Goal: Register for event/course: Register for event/course

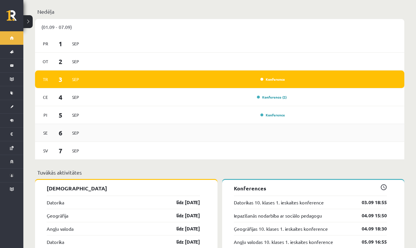
scroll to position [476, 0]
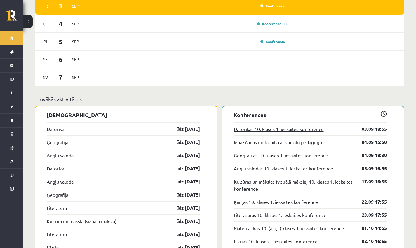
click at [265, 126] on link "Datorikas 10. klases 1. ieskaites konference" at bounding box center [279, 128] width 90 height 7
click at [285, 125] on link "Datorikas 10. klases 1. ieskaites konference" at bounding box center [279, 128] width 90 height 7
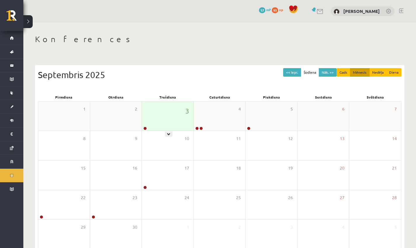
click at [151, 129] on div "3" at bounding box center [168, 115] width 52 height 29
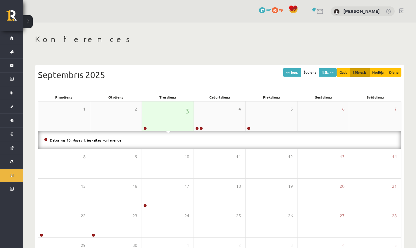
click at [169, 122] on div "3" at bounding box center [168, 115] width 52 height 29
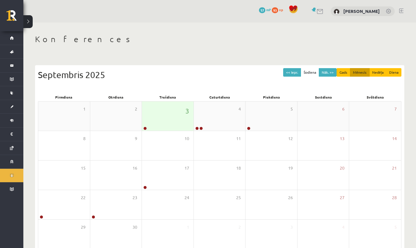
click at [164, 117] on div "3" at bounding box center [168, 115] width 52 height 29
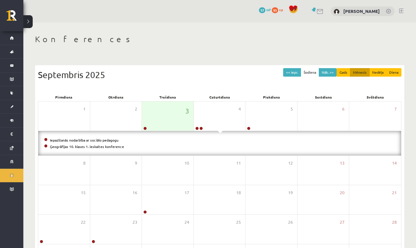
click at [154, 137] on li "Iepazīšanās nodarbība ar sociālo pedagogu" at bounding box center [219, 140] width 351 height 6
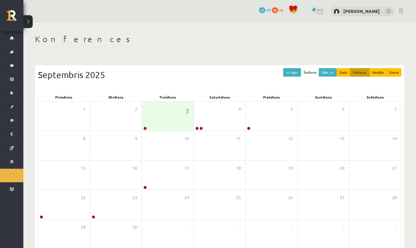
click at [324, 13] on link at bounding box center [320, 11] width 7 height 5
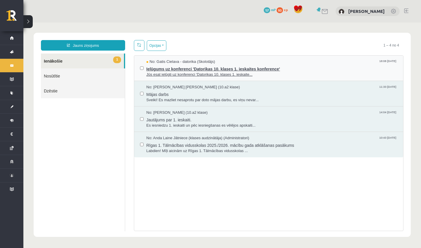
click at [232, 69] on span "Ielūgums uz konferenci 'Datorikas 10. klases 1. ieskaites konference'" at bounding box center [271, 68] width 251 height 7
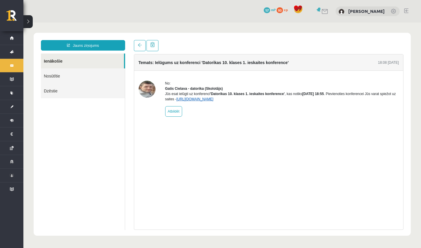
click at [213, 101] on link "https://eskola.r1tv.lv/conferences/4490/join" at bounding box center [194, 99] width 37 height 4
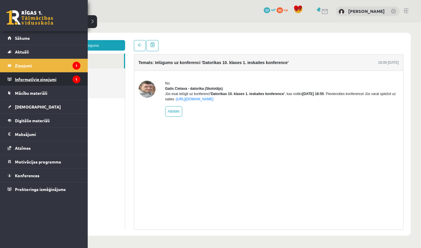
click at [38, 77] on legend "Informatīvie ziņojumi 1" at bounding box center [47, 78] width 65 height 13
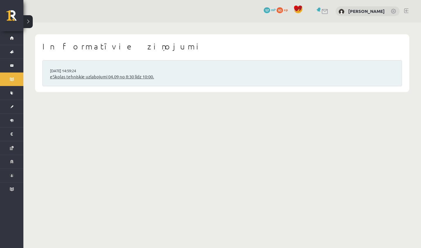
click at [134, 74] on link "eSkolas tehniskie uzlabojumi 04.09 no 8:30 līdz 10:00." at bounding box center [222, 76] width 344 height 7
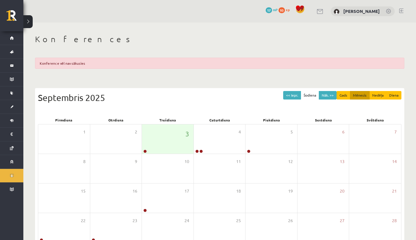
click at [330, 11] on div "0 Dāvanas 17 mP 93 xp Rūta Talle" at bounding box center [219, 11] width 393 height 22
click at [324, 13] on link at bounding box center [320, 11] width 7 height 5
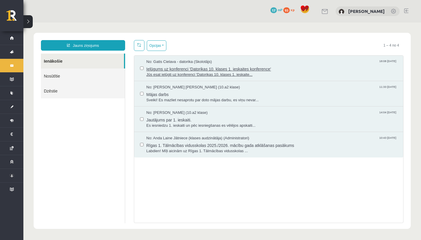
click at [210, 72] on span "Jūs esat ielūgti uz konferenci 'Datorikas 10. klases 1. ieskaite..." at bounding box center [271, 75] width 251 height 6
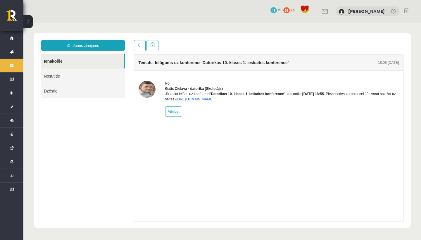
click at [213, 101] on link "[URL][DOMAIN_NAME]" at bounding box center [194, 99] width 37 height 4
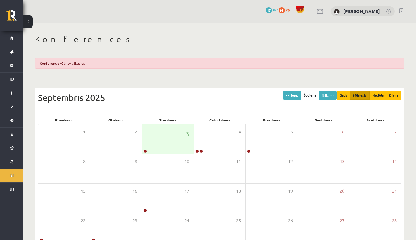
click at [324, 13] on link at bounding box center [320, 11] width 7 height 5
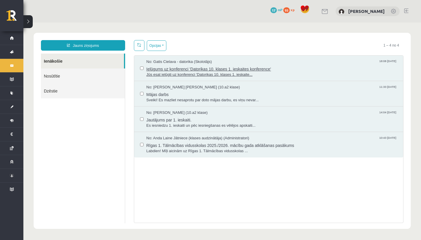
click at [233, 73] on span "Jūs esat ielūgti uz konferenci 'Datorikas 10. klases 1. ieskaite..." at bounding box center [271, 75] width 251 height 6
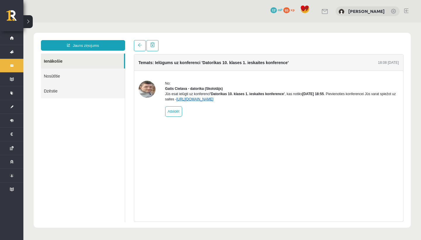
click at [213, 101] on link "https://eskola.r1tv.lv/conferences/4490/join" at bounding box center [194, 99] width 37 height 4
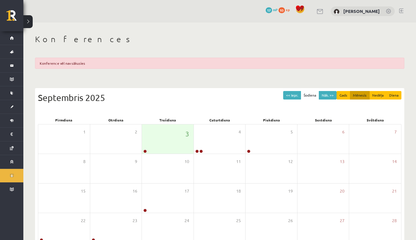
click at [324, 12] on link at bounding box center [320, 11] width 7 height 5
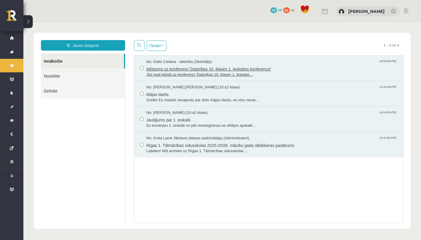
click at [228, 70] on span "Ielūgums uz konferenci 'Datorikas 10. klases 1. ieskaites konference'" at bounding box center [271, 68] width 251 height 7
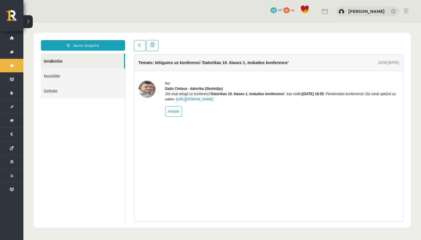
click at [251, 102] on div "Jūs esat ielūgti uz konferenci 'Datorikas 10. klases 1. ieskaites konference' ,…" at bounding box center [282, 96] width 234 height 11
click at [213, 101] on link "https://eskola.r1tv.lv/conferences/4490/join" at bounding box center [194, 99] width 37 height 4
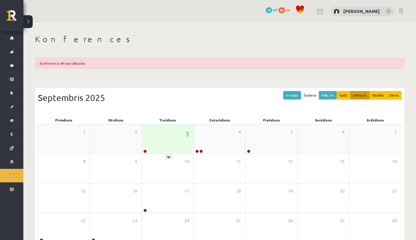
click at [159, 141] on div "3" at bounding box center [168, 138] width 52 height 29
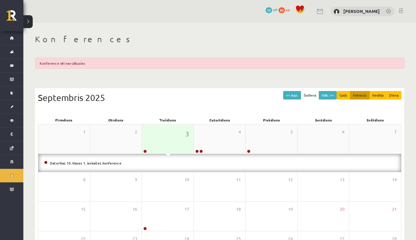
click at [159, 141] on div "3" at bounding box center [168, 138] width 52 height 29
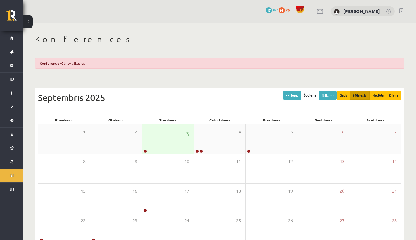
click at [159, 140] on div "3" at bounding box center [168, 138] width 52 height 29
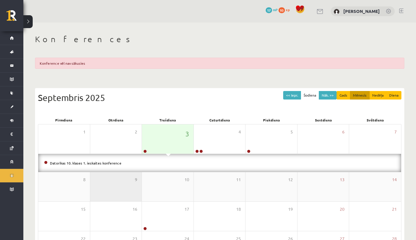
click at [125, 173] on div "9" at bounding box center [116, 186] width 52 height 29
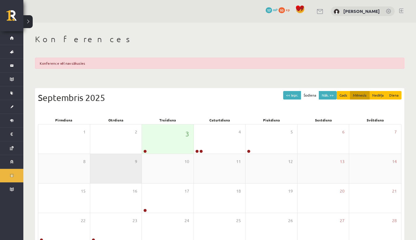
click at [110, 160] on div "9" at bounding box center [116, 168] width 52 height 29
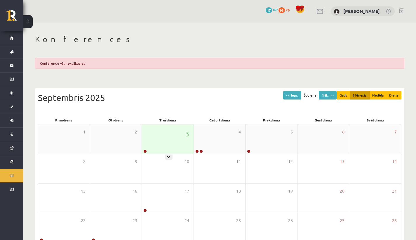
drag, startPoint x: 169, startPoint y: 145, endPoint x: 164, endPoint y: 143, distance: 5.0
click at [169, 145] on div "3" at bounding box center [168, 138] width 52 height 29
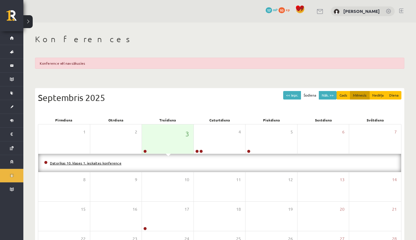
click at [99, 162] on link "Datorikas 10. klases 1. ieskaites konference" at bounding box center [86, 162] width 72 height 5
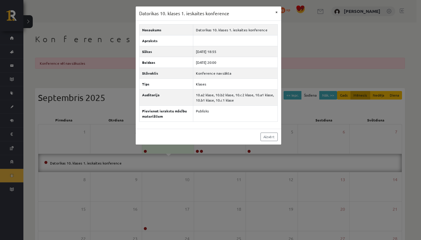
click at [278, 13] on button "×" at bounding box center [276, 11] width 9 height 11
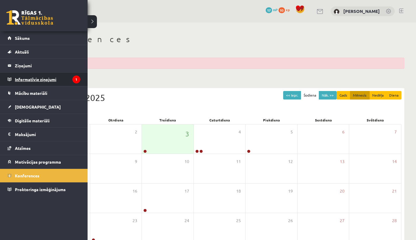
click at [48, 80] on legend "Informatīvie ziņojumi 1" at bounding box center [47, 78] width 65 height 13
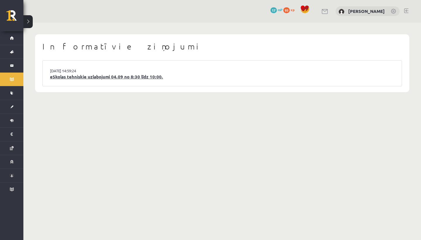
click at [107, 77] on link "eSkolas tehniskie uzlabojumi 04.09 no 8:30 līdz 10:00." at bounding box center [222, 76] width 344 height 7
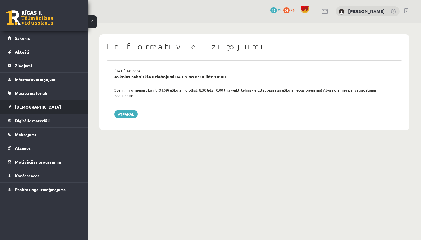
click at [31, 105] on span "[DEMOGRAPHIC_DATA]" at bounding box center [38, 106] width 46 height 5
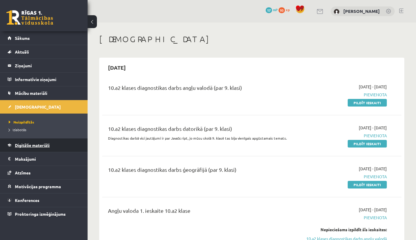
click at [25, 146] on span "Digitālie materiāli" at bounding box center [32, 144] width 35 height 5
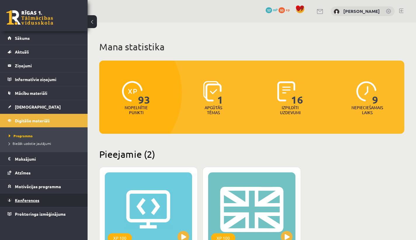
click at [31, 196] on link "Konferences" at bounding box center [44, 199] width 73 height 13
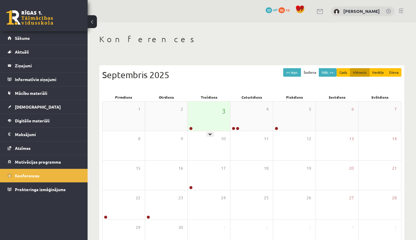
click at [203, 119] on div "3" at bounding box center [209, 115] width 42 height 29
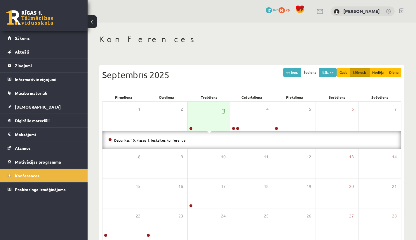
click at [324, 10] on link at bounding box center [320, 11] width 7 height 5
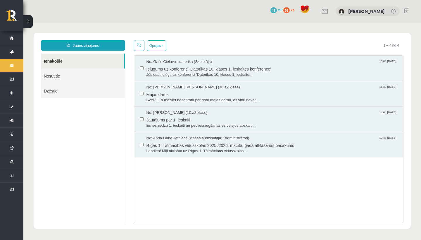
click at [222, 71] on span "Ielūgums uz konferenci 'Datorikas 10. klases 1. ieskaites konference'" at bounding box center [271, 68] width 251 height 7
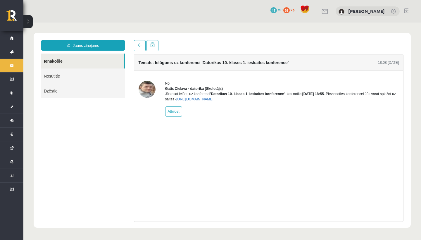
click at [213, 101] on link "https://eskola.r1tv.lv/conferences/4490/join" at bounding box center [194, 99] width 37 height 4
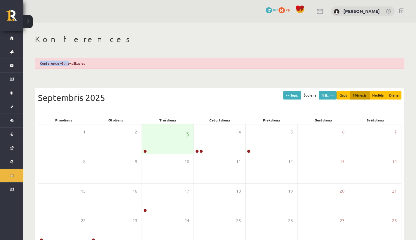
drag, startPoint x: 67, startPoint y: 55, endPoint x: 65, endPoint y: 50, distance: 5.3
click at [65, 50] on div "Konferences Konference vēl nav sākusies << Iepr. Šodiena Nāk. >> Gads Mēnesis N…" at bounding box center [219, 161] width 393 height 279
click at [152, 138] on div "3" at bounding box center [168, 138] width 52 height 29
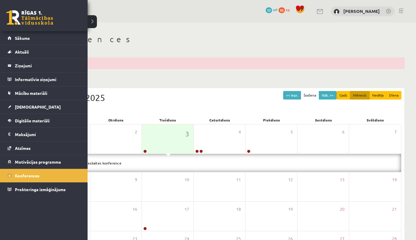
click at [31, 16] on link at bounding box center [29, 17] width 47 height 15
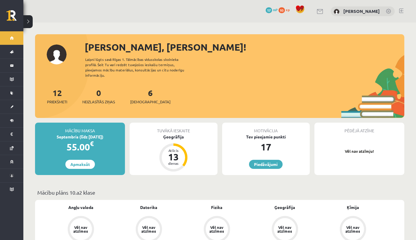
click at [324, 13] on link at bounding box center [320, 11] width 7 height 5
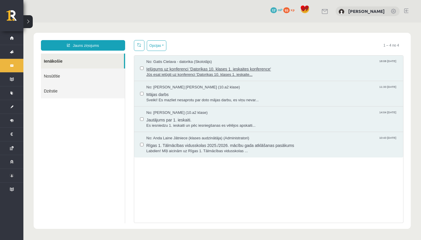
click at [234, 73] on span "Jūs esat ielūgti uz konferenci 'Datorikas 10. klases 1. ieskaite..." at bounding box center [271, 75] width 251 height 6
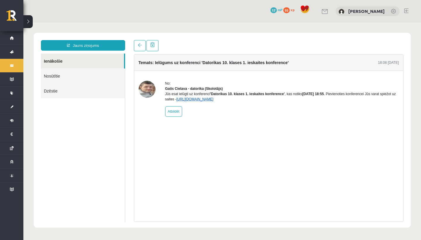
click at [213, 101] on link "https://eskola.r1tv.lv/conferences/4490/join" at bounding box center [194, 99] width 37 height 4
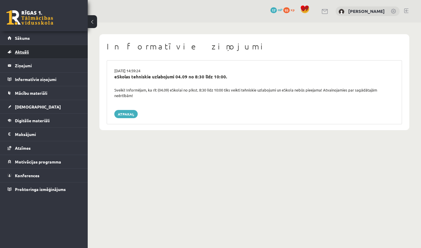
click at [47, 52] on link "Aktuāli" at bounding box center [44, 51] width 73 height 13
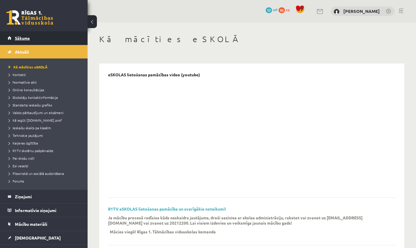
click at [29, 37] on span "Sākums" at bounding box center [22, 37] width 15 height 5
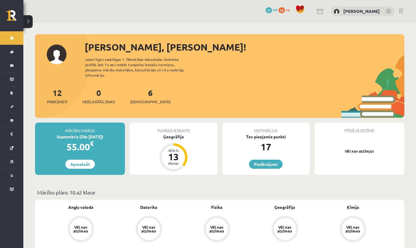
click at [324, 9] on div at bounding box center [320, 11] width 7 height 6
click at [324, 13] on link at bounding box center [320, 11] width 7 height 5
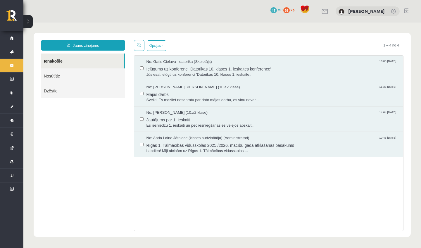
click at [221, 67] on span "Ielūgums uz konferenci 'Datorikas 10. klases 1. ieskaites konference'" at bounding box center [271, 68] width 251 height 7
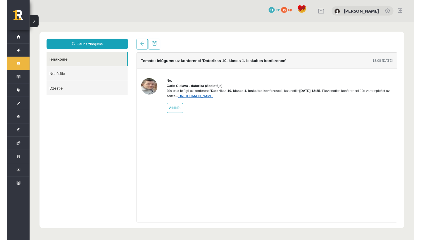
click at [219, 100] on link "[URL][DOMAIN_NAME]" at bounding box center [200, 98] width 37 height 4
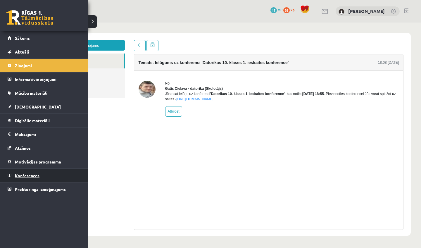
click at [37, 177] on span "Konferences" at bounding box center [27, 175] width 25 height 5
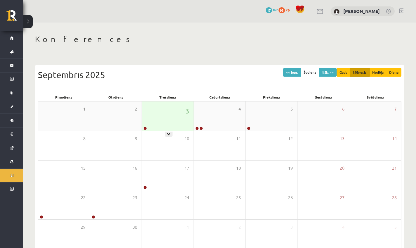
click at [158, 120] on div "3" at bounding box center [168, 115] width 52 height 29
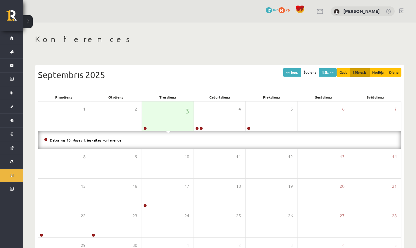
click at [88, 138] on link "Datorikas 10. klases 1. ieskaites konference" at bounding box center [86, 140] width 72 height 5
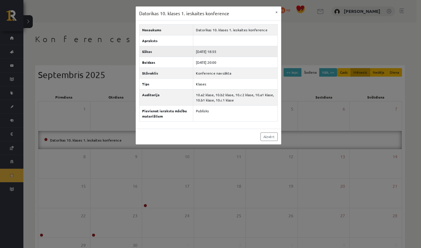
click at [193, 53] on td "[DATE] 18:55" at bounding box center [235, 51] width 84 height 11
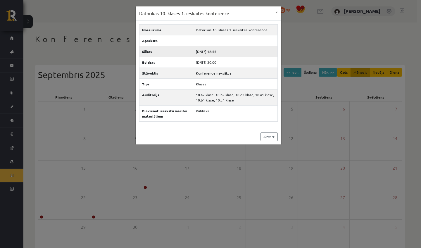
click at [211, 54] on td "[DATE] 18:55" at bounding box center [235, 51] width 84 height 11
click at [275, 14] on button "×" at bounding box center [276, 11] width 9 height 11
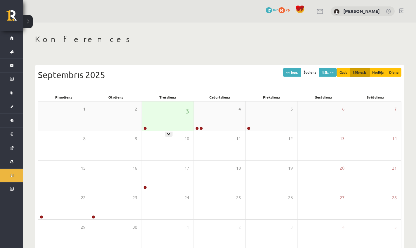
click at [176, 116] on div "3" at bounding box center [168, 115] width 52 height 29
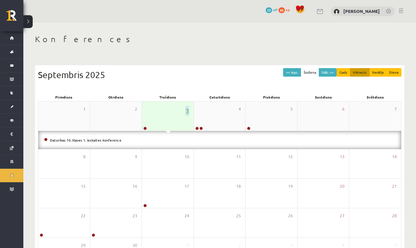
click at [176, 116] on div "3" at bounding box center [168, 115] width 52 height 29
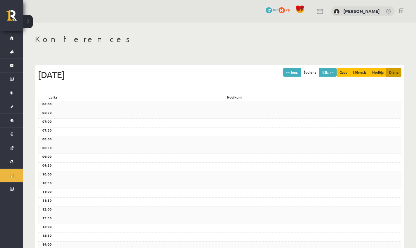
click at [176, 116] on div "06:30" at bounding box center [220, 114] width 364 height 9
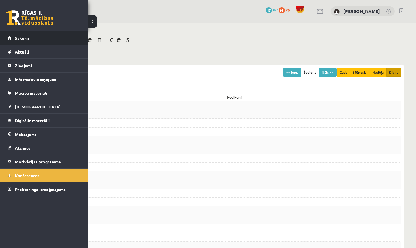
click at [25, 39] on span "Sākums" at bounding box center [22, 37] width 15 height 5
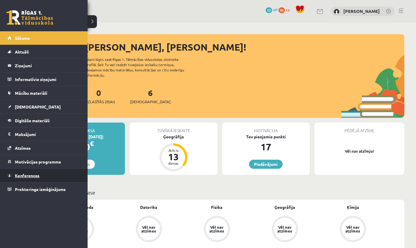
click at [24, 176] on span "Konferences" at bounding box center [27, 175] width 25 height 5
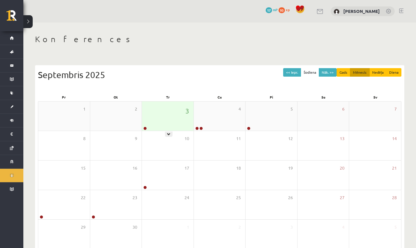
click at [146, 125] on div "3" at bounding box center [168, 115] width 52 height 29
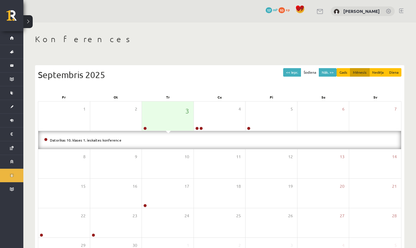
click at [101, 141] on li "Datorikas 10. klases 1. ieskaites konference" at bounding box center [219, 140] width 351 height 6
click at [102, 141] on link "Datorikas 10. klases 1. ieskaites konference" at bounding box center [86, 140] width 72 height 5
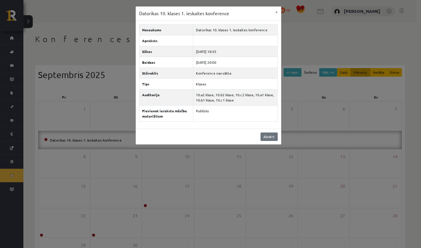
click at [270, 136] on link "Aizvērt" at bounding box center [268, 136] width 17 height 8
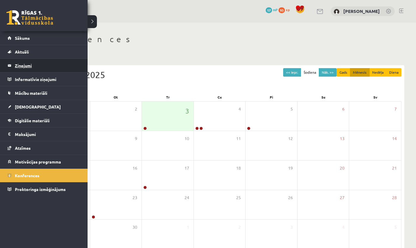
click at [18, 65] on legend "Ziņojumi 0" at bounding box center [47, 65] width 65 height 13
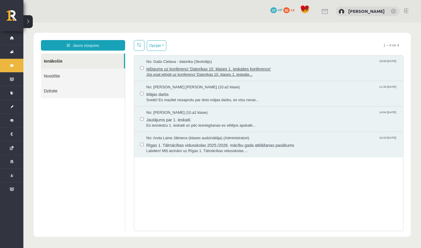
click at [181, 65] on span "Ielūgums uz konferenci 'Datorikas 10. klases 1. ieskaites konference'" at bounding box center [271, 68] width 251 height 7
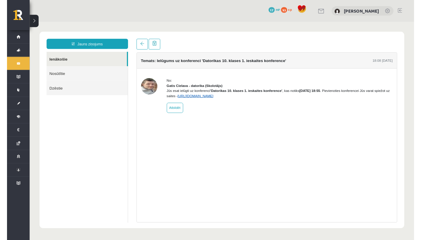
click at [219, 100] on link "[URL][DOMAIN_NAME]" at bounding box center [200, 98] width 37 height 4
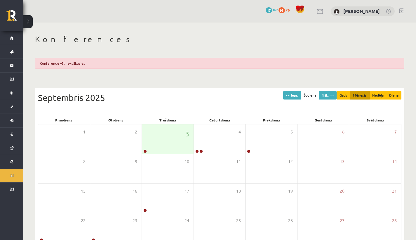
scroll to position [8, 0]
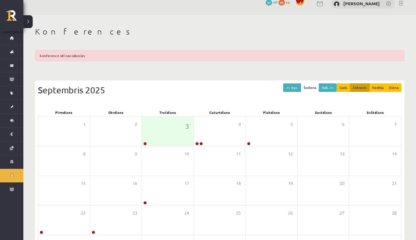
click at [73, 55] on div "Konference vēl nav sākusies" at bounding box center [220, 55] width 370 height 11
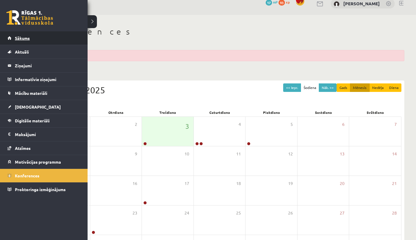
click at [13, 39] on link "Sākums" at bounding box center [44, 37] width 73 height 13
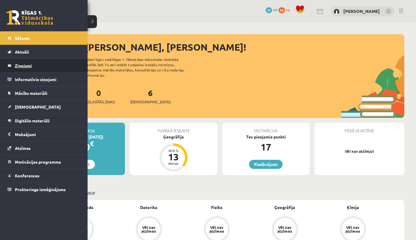
click at [21, 66] on legend "Ziņojumi 0" at bounding box center [47, 65] width 65 height 13
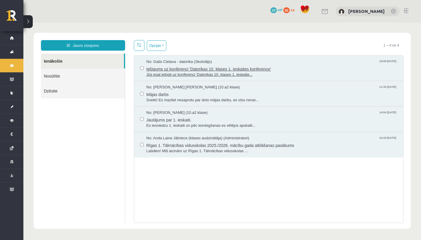
click at [205, 74] on span "Jūs esat ielūgti uz konferenci 'Datorikas 10. klases 1. ieskaite..." at bounding box center [271, 75] width 251 height 6
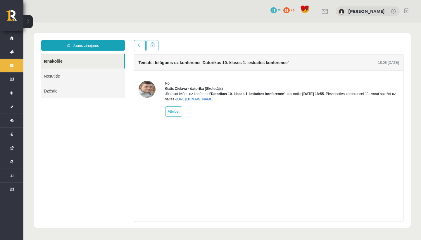
click at [213, 101] on link "[URL][DOMAIN_NAME]" at bounding box center [194, 99] width 37 height 4
